Goal: Find specific page/section: Find specific page/section

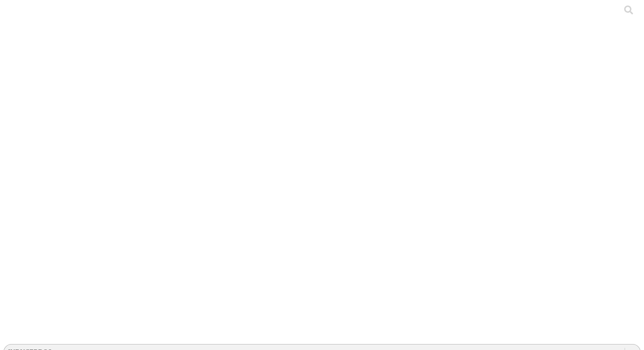
click at [467, 345] on div "INDUCERDOS" at bounding box center [314, 351] width 620 height 13
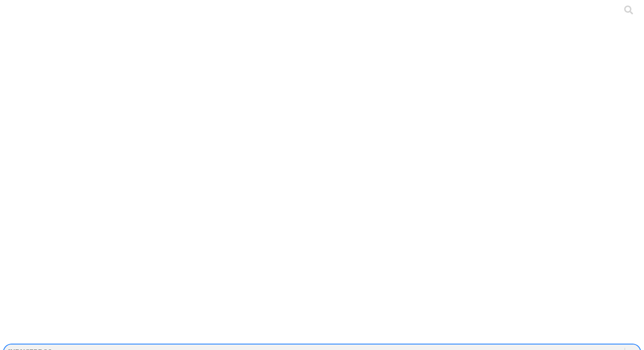
click at [465, 345] on div "INDUCERDOS" at bounding box center [314, 351] width 620 height 13
click at [628, 347] on icon at bounding box center [632, 351] width 8 height 8
click at [473, 345] on div "CONSULTANTS" at bounding box center [317, 351] width 627 height 13
